Goal: Task Accomplishment & Management: Manage account settings

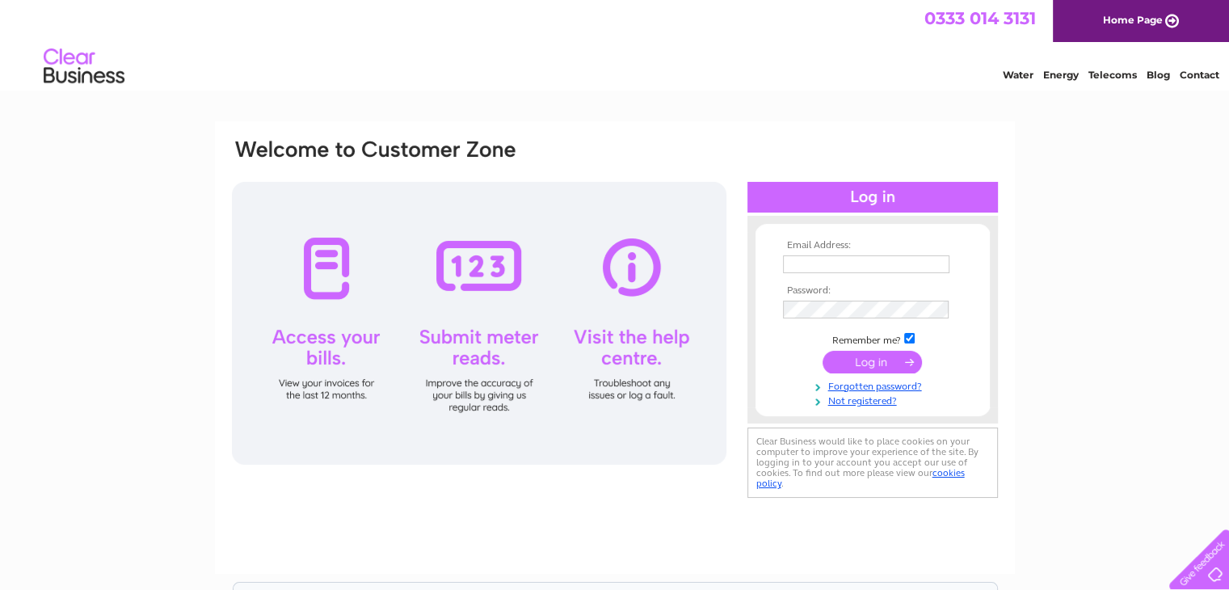
type input "[PERSON_NAME][EMAIL_ADDRESS][DOMAIN_NAME]"
click at [874, 366] on input "submit" at bounding box center [872, 362] width 99 height 23
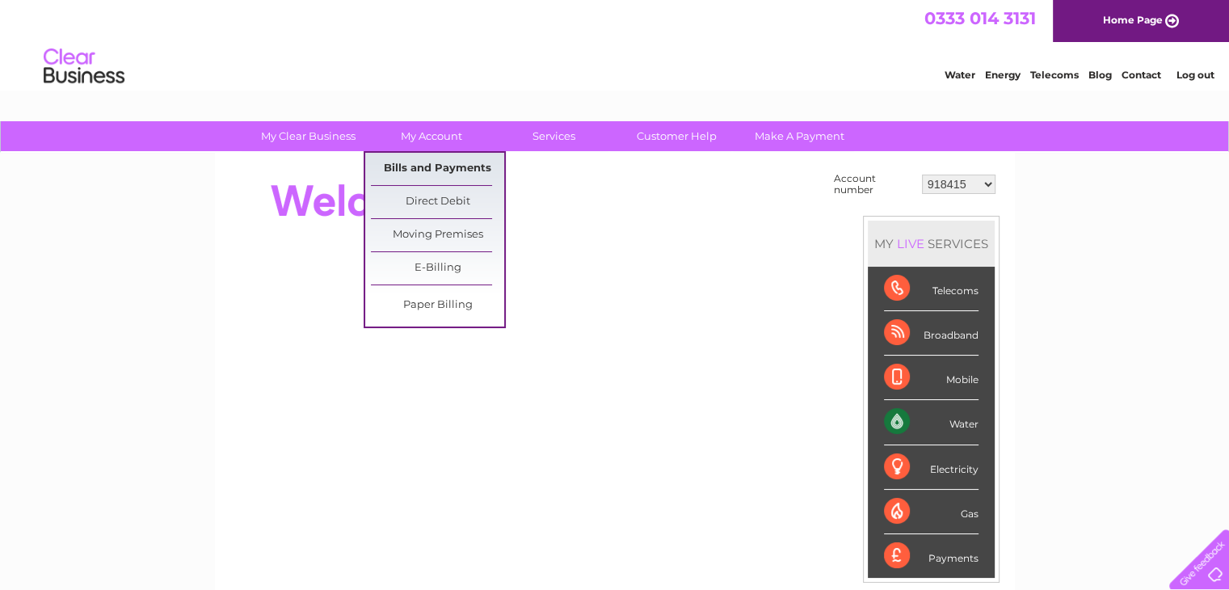
click at [432, 169] on link "Bills and Payments" at bounding box center [437, 169] width 133 height 32
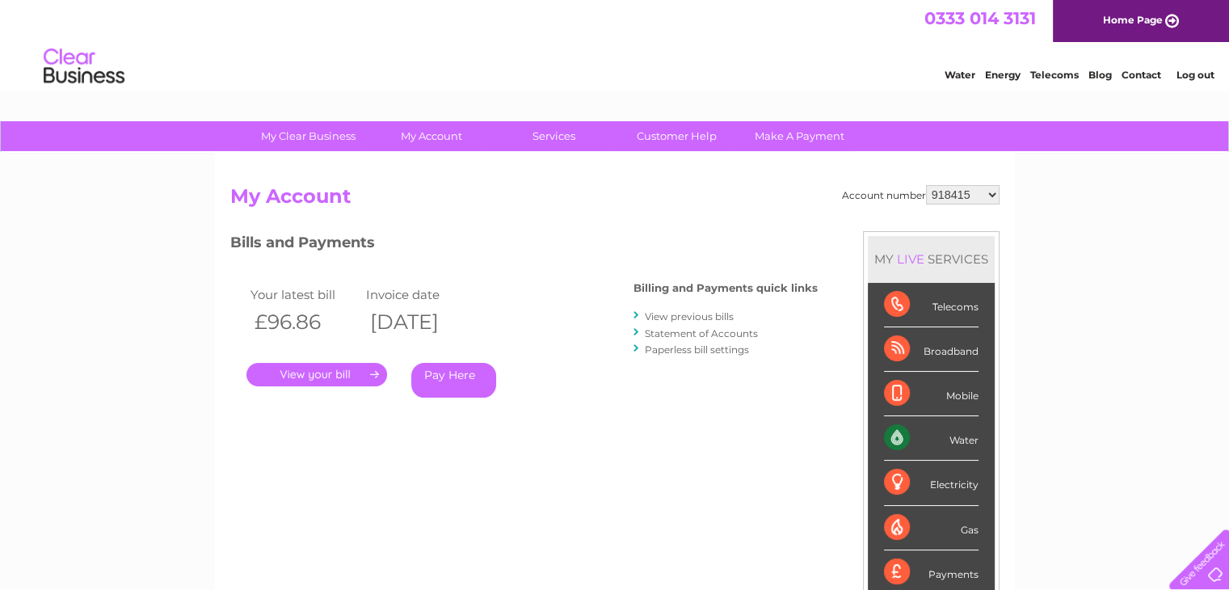
click at [309, 369] on link "." at bounding box center [316, 374] width 141 height 23
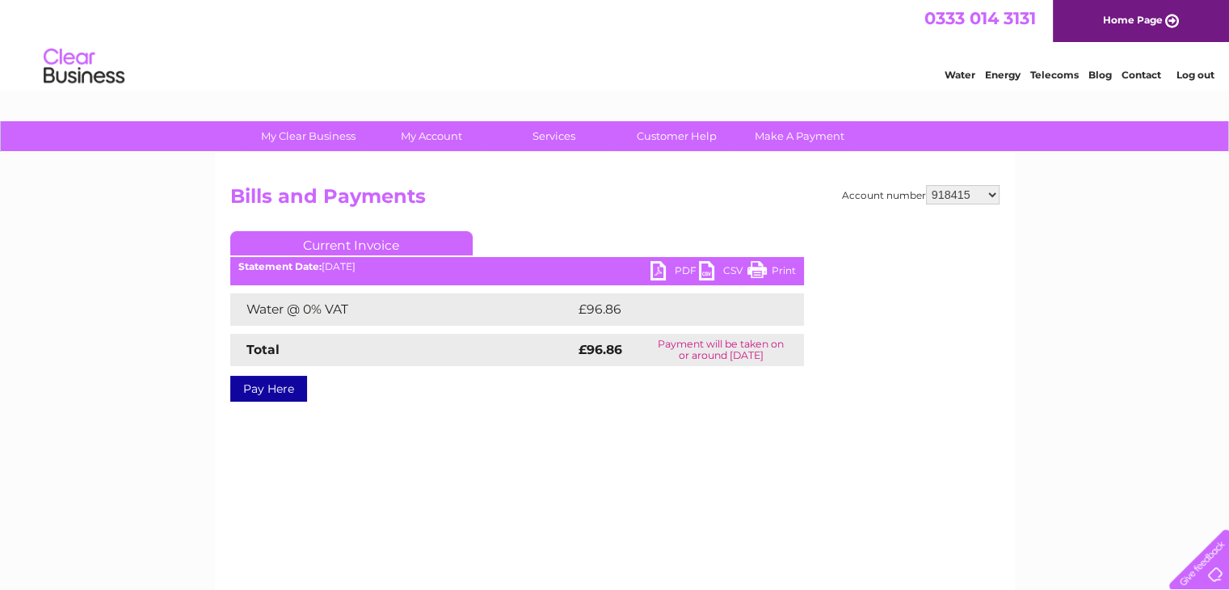
click at [673, 268] on link "PDF" at bounding box center [674, 272] width 48 height 23
